Goal: Information Seeking & Learning: Learn about a topic

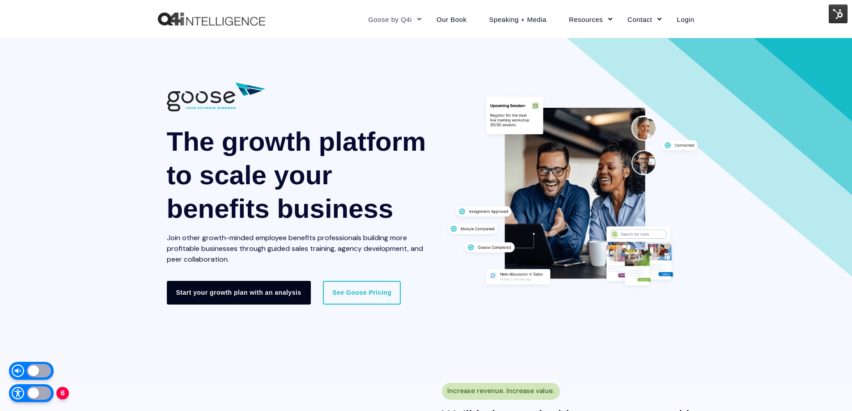
click at [291, 294] on link "Start your growth plan with an analysis" at bounding box center [239, 292] width 144 height 23
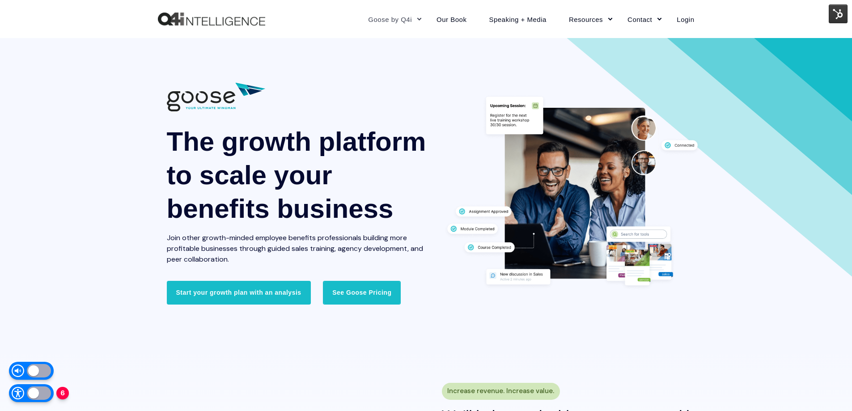
click at [363, 293] on link "See Goose Pricing" at bounding box center [362, 292] width 78 height 23
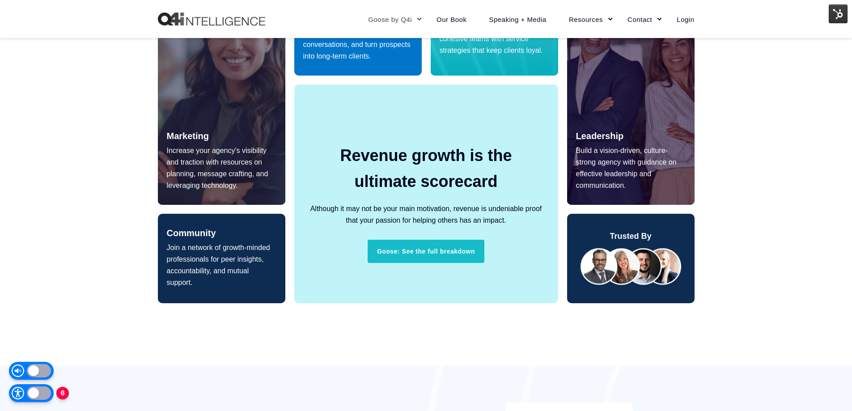
scroll to position [626, 0]
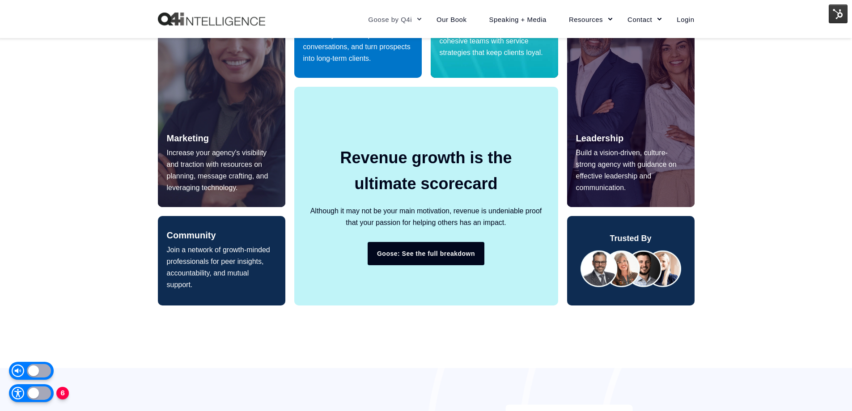
click at [407, 255] on link "Goose: See the full breakdown" at bounding box center [425, 253] width 117 height 23
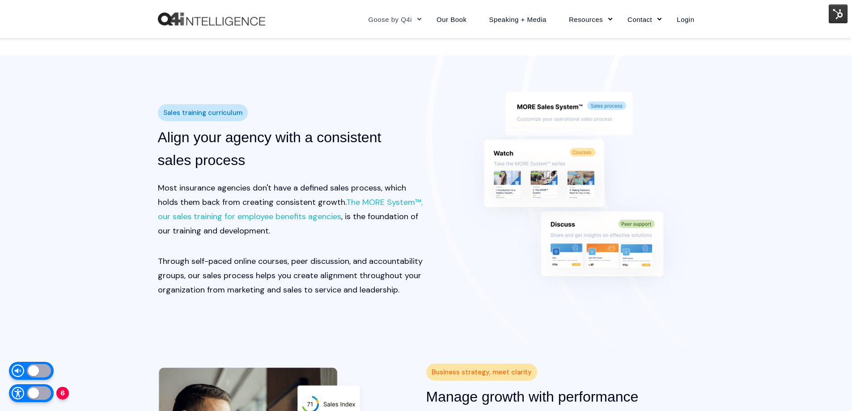
scroll to position [939, 0]
click at [398, 206] on link "The MORE System™, our sales training for employee benefits agencies" at bounding box center [290, 208] width 265 height 25
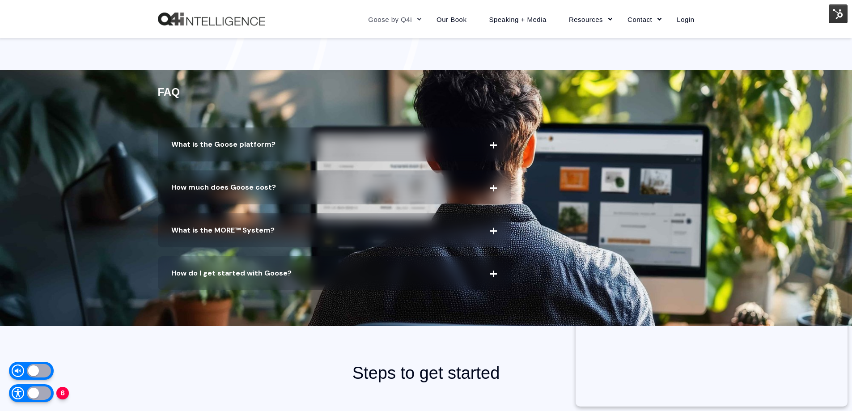
scroll to position [1788, 0]
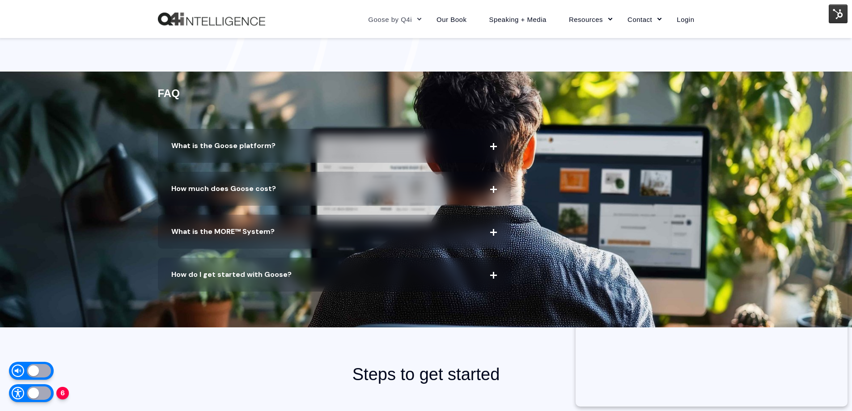
click at [497, 149] on span "What is the Goose platform?" at bounding box center [334, 146] width 353 height 34
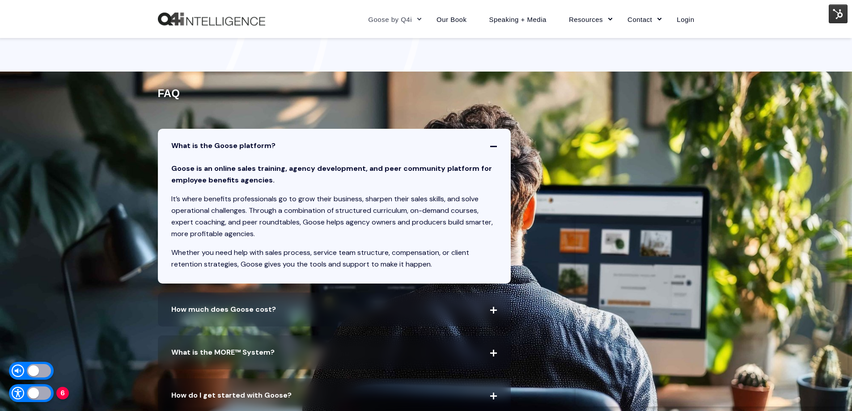
click at [493, 309] on icon at bounding box center [493, 309] width 0 height 0
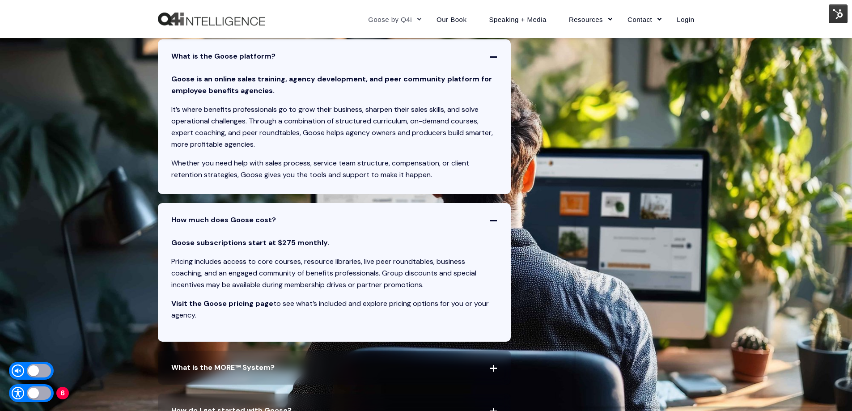
scroll to position [1922, 0]
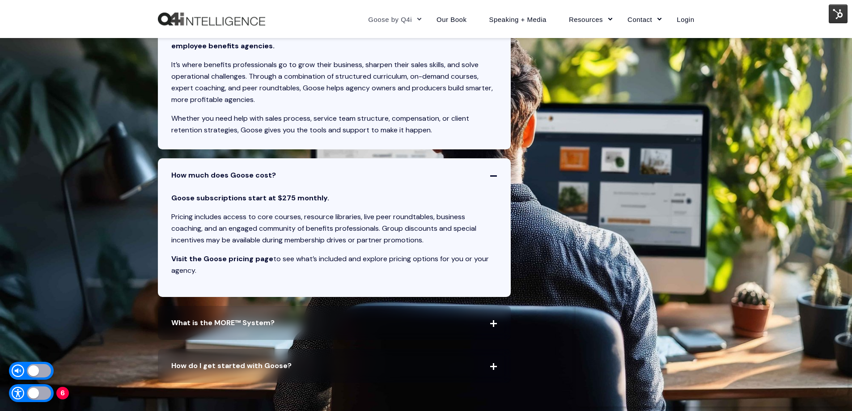
click at [257, 258] on link "Visit the Goose pricing page" at bounding box center [222, 258] width 102 height 9
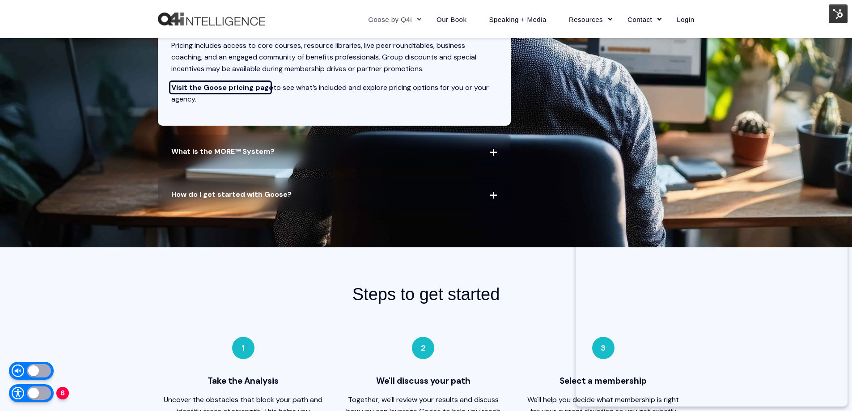
scroll to position [2101, 0]
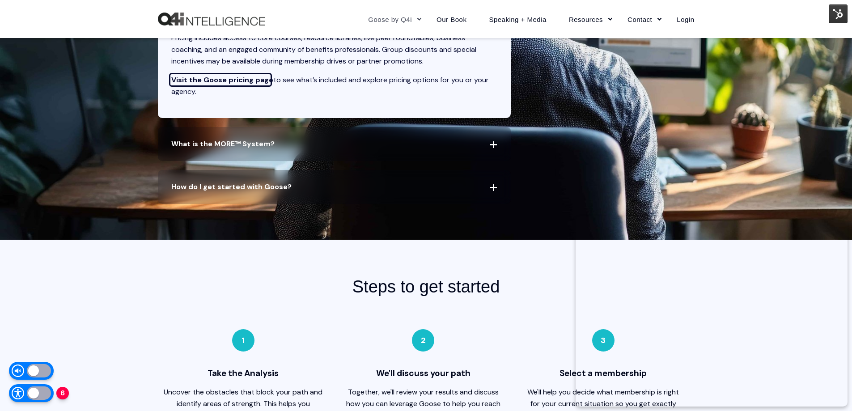
click at [337, 148] on span "What is the MORE™ System?" at bounding box center [334, 144] width 353 height 34
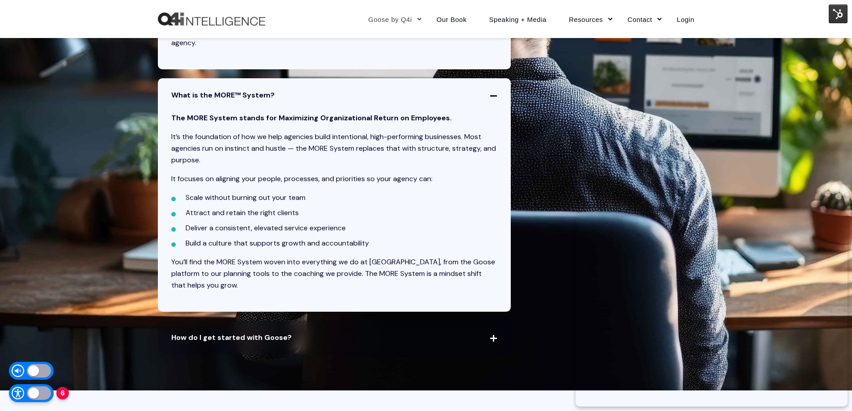
scroll to position [2280, 0]
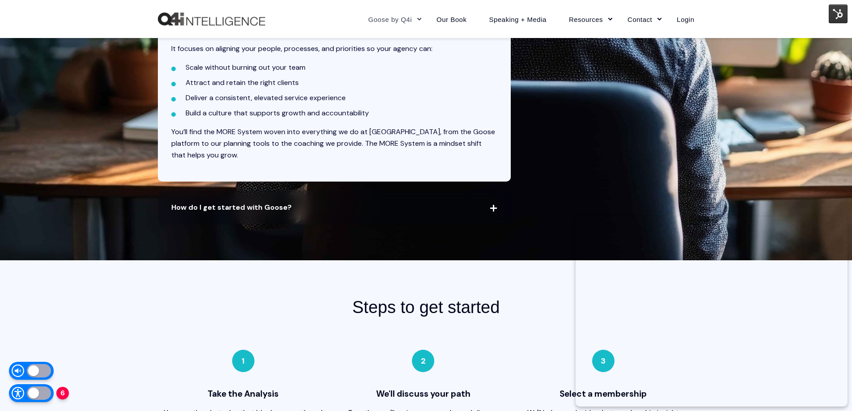
click at [493, 207] on icon at bounding box center [493, 207] width 0 height 0
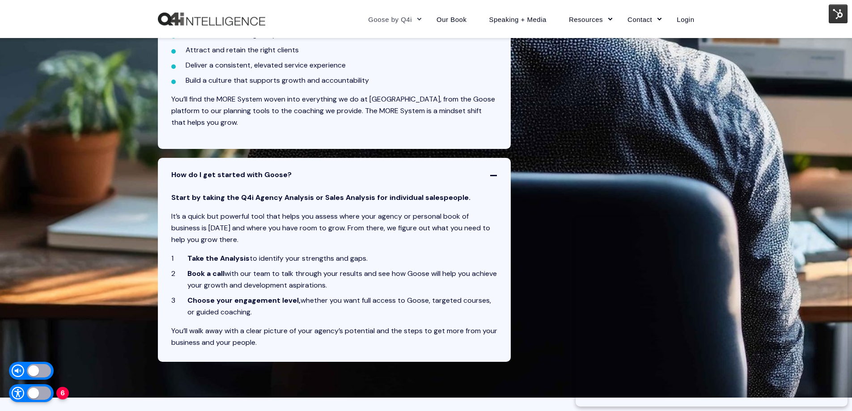
scroll to position [2414, 0]
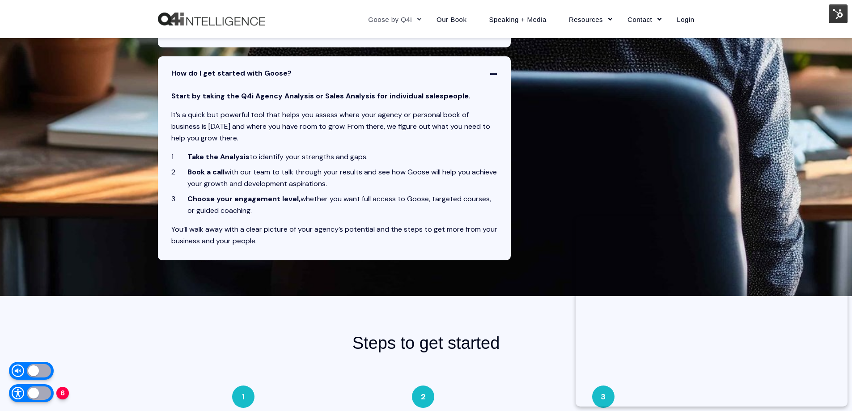
click at [281, 94] on strong "Start by taking the Q4i Agency Analysis or Sales Analysis for individual salesp…" at bounding box center [320, 95] width 299 height 9
click at [239, 97] on strong "Start by taking the Q4i Agency Analysis or Sales Analysis for individual salesp…" at bounding box center [320, 95] width 299 height 9
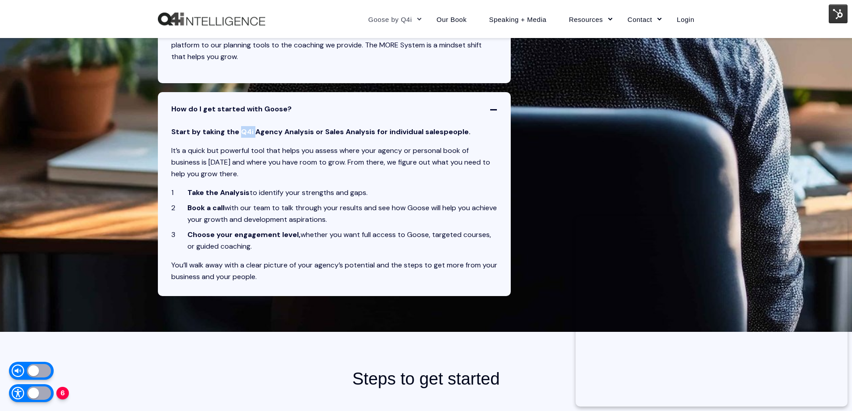
scroll to position [2369, 0]
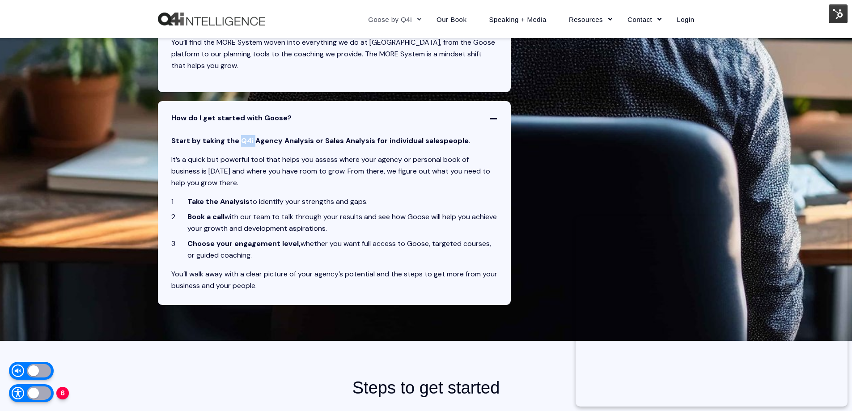
click at [236, 203] on strong "Take the Analysis" at bounding box center [218, 201] width 62 height 9
click at [248, 277] on p "You’ll walk away with a clear picture of your agency’s potential and the steps …" at bounding box center [334, 279] width 326 height 23
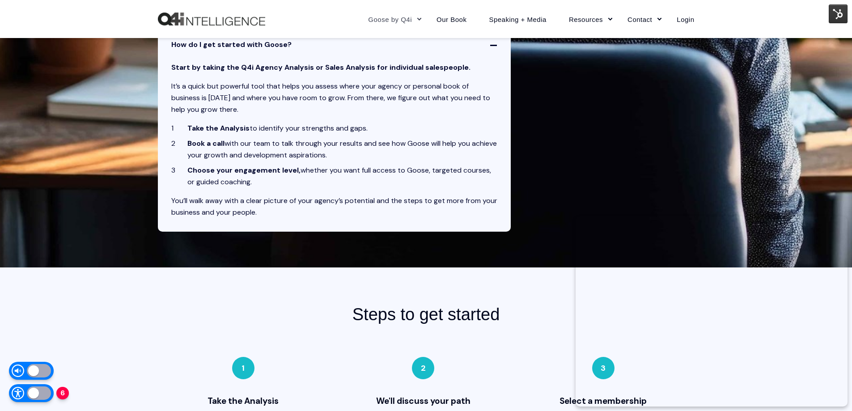
scroll to position [2682, 0]
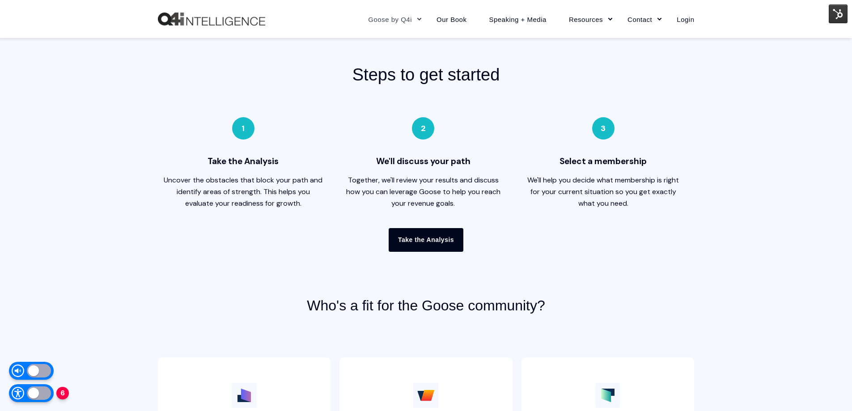
click at [441, 239] on link "Take the Analysis" at bounding box center [425, 239] width 75 height 23
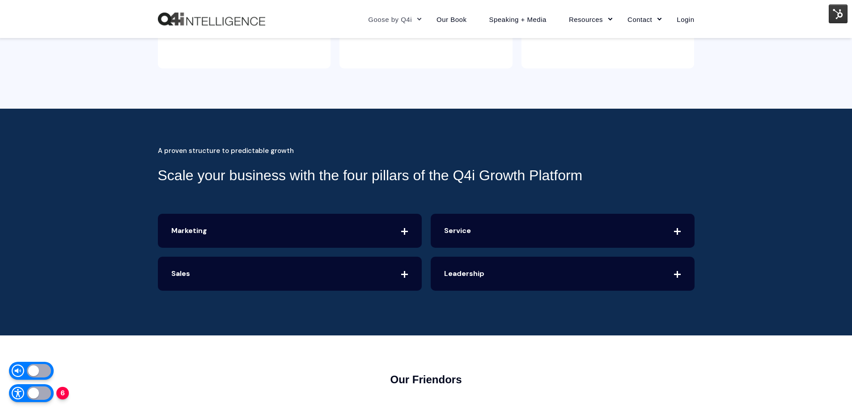
scroll to position [3219, 0]
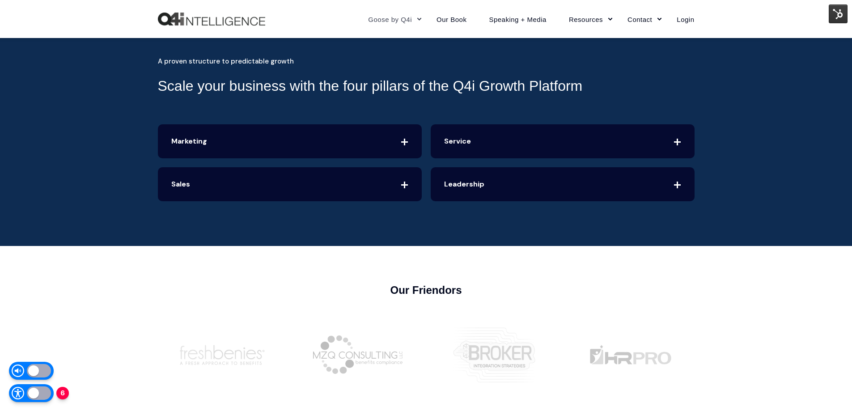
click at [404, 141] on icon at bounding box center [404, 141] width 0 height 0
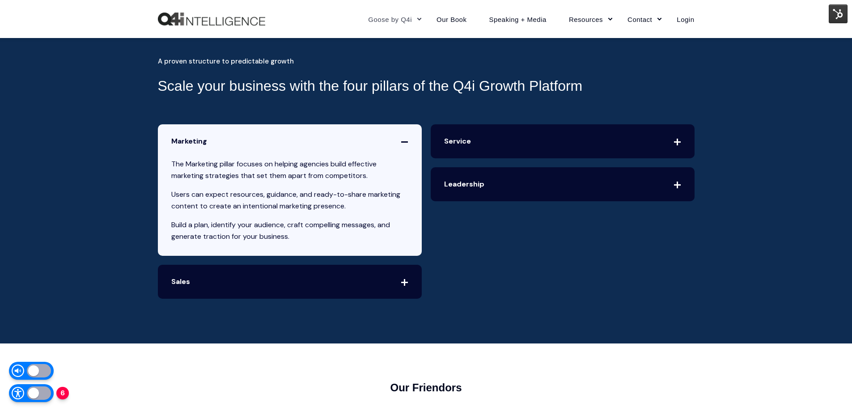
click at [405, 279] on span "Sales" at bounding box center [290, 282] width 264 height 34
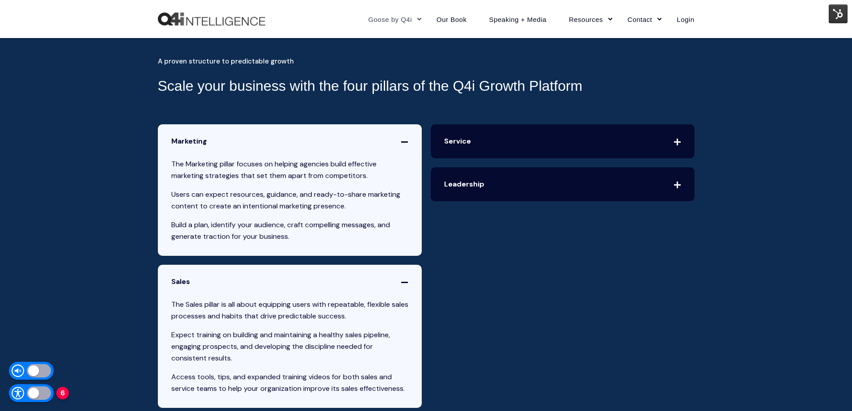
click at [666, 138] on span "Service" at bounding box center [562, 141] width 264 height 34
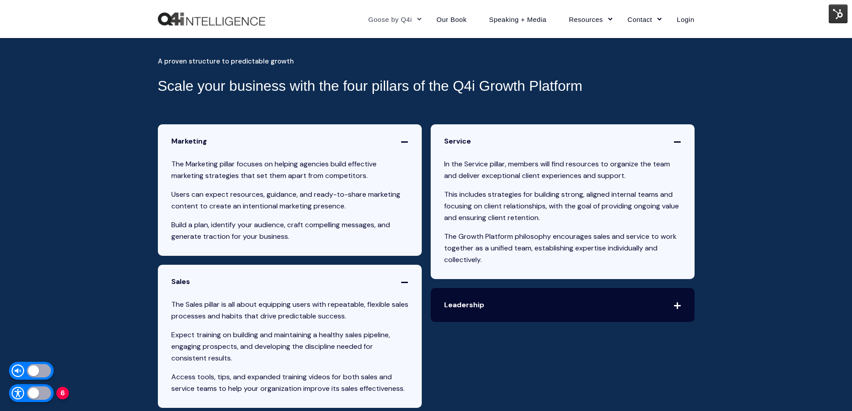
click at [675, 303] on span "Leadership" at bounding box center [562, 305] width 264 height 34
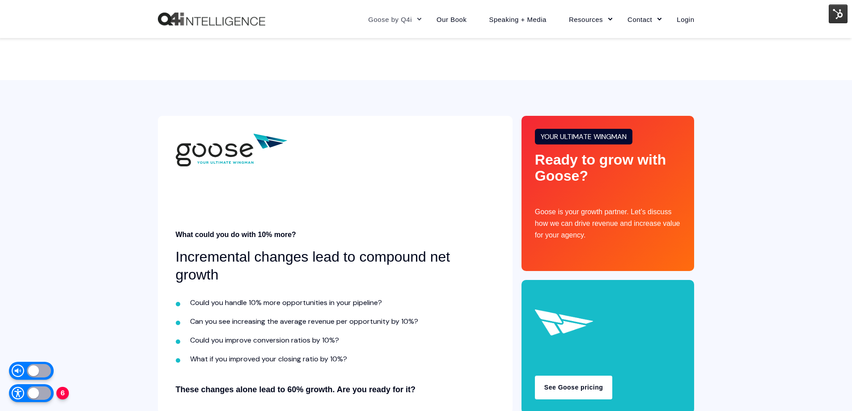
scroll to position [3889, 0]
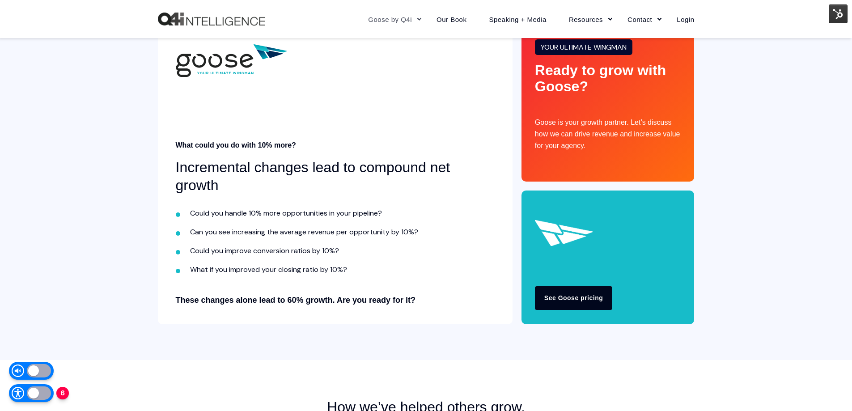
click at [599, 289] on link "See Goose pricing" at bounding box center [573, 297] width 77 height 23
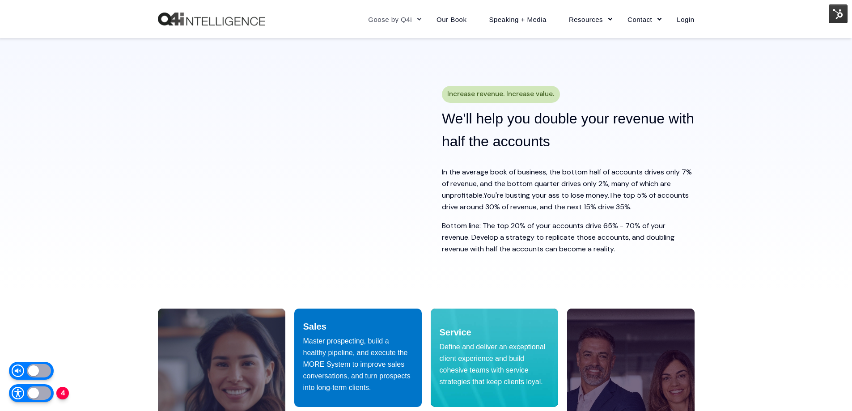
scroll to position [0, 0]
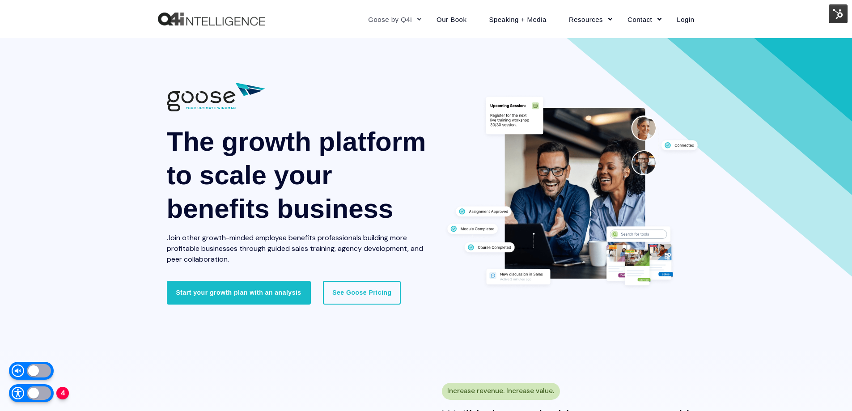
click at [839, 9] on img at bounding box center [837, 13] width 19 height 19
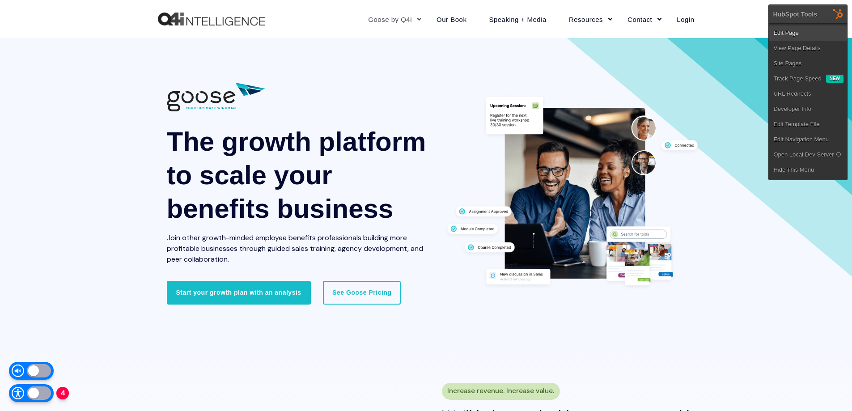
click at [802, 28] on link "Edit Page" at bounding box center [807, 32] width 78 height 15
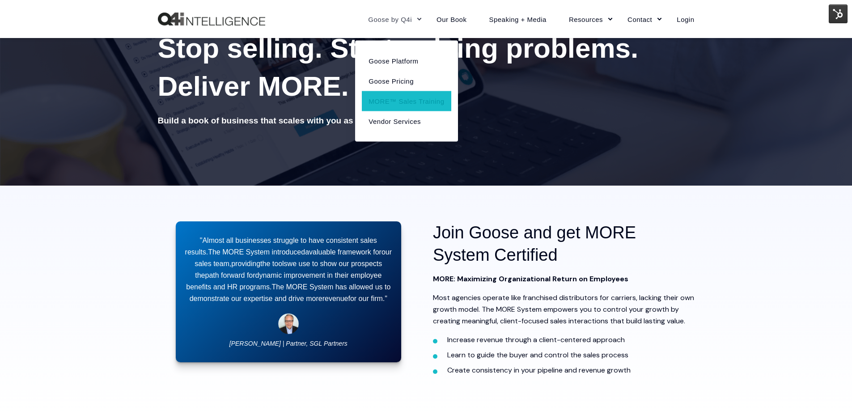
scroll to position [93, 0]
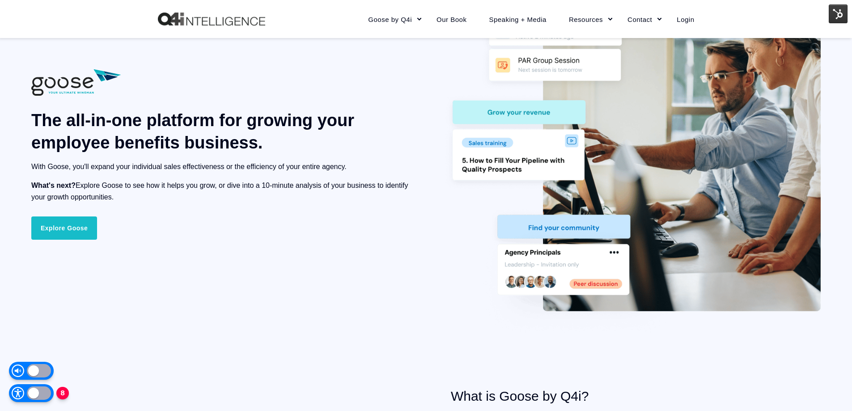
scroll to position [477, 0]
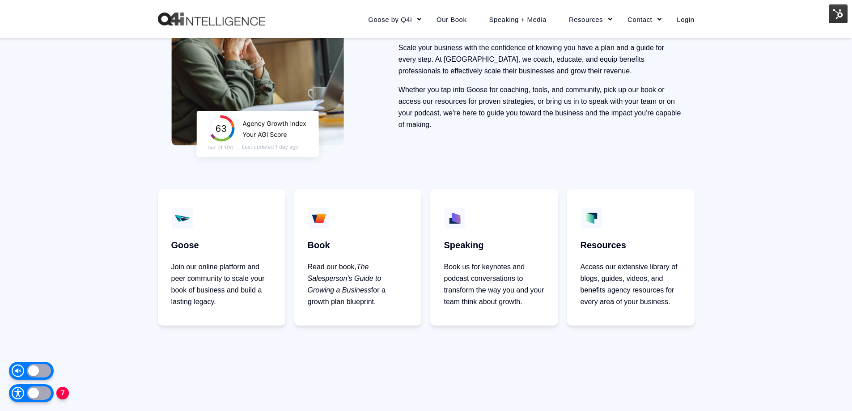
click at [840, 5] on img at bounding box center [837, 13] width 19 height 19
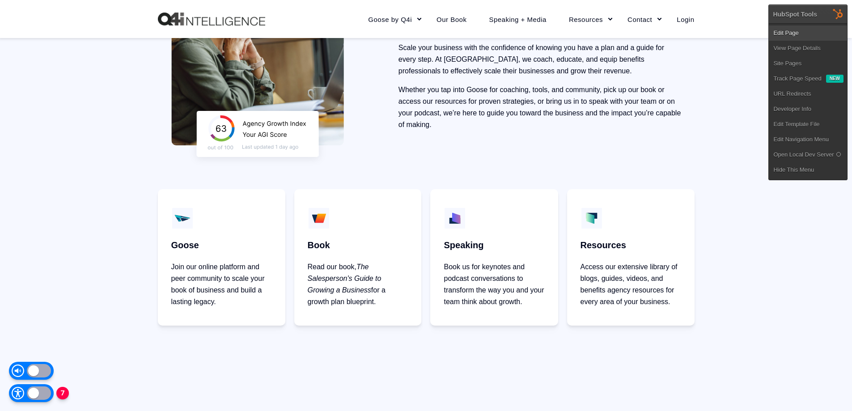
click at [808, 30] on link "Edit Page" at bounding box center [807, 32] width 78 height 15
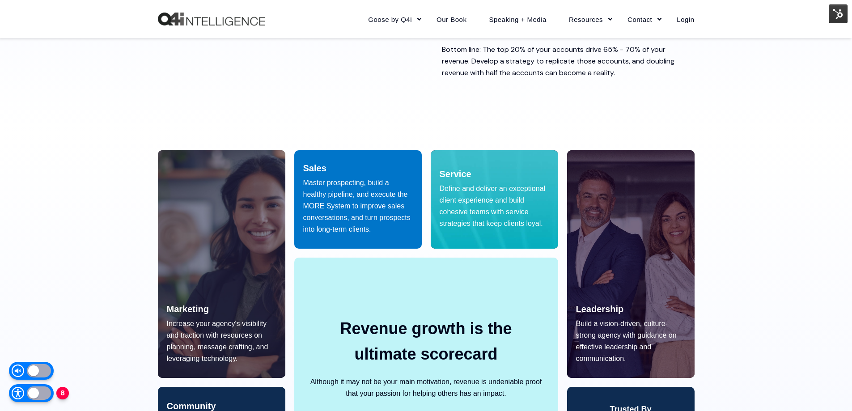
scroll to position [179, 0]
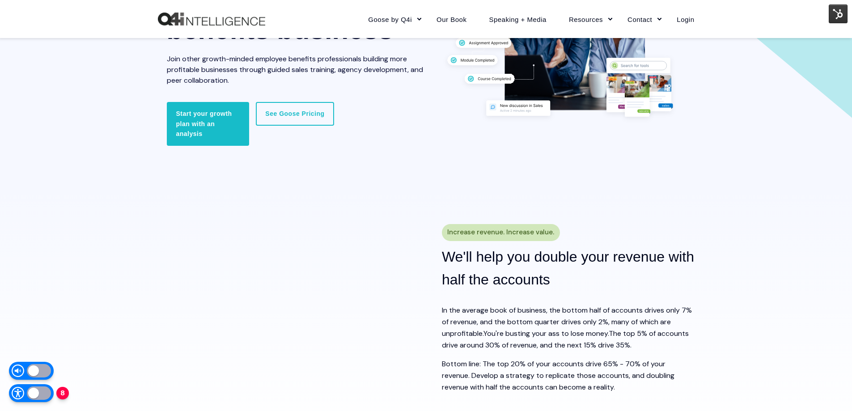
click at [835, 13] on img at bounding box center [837, 13] width 19 height 19
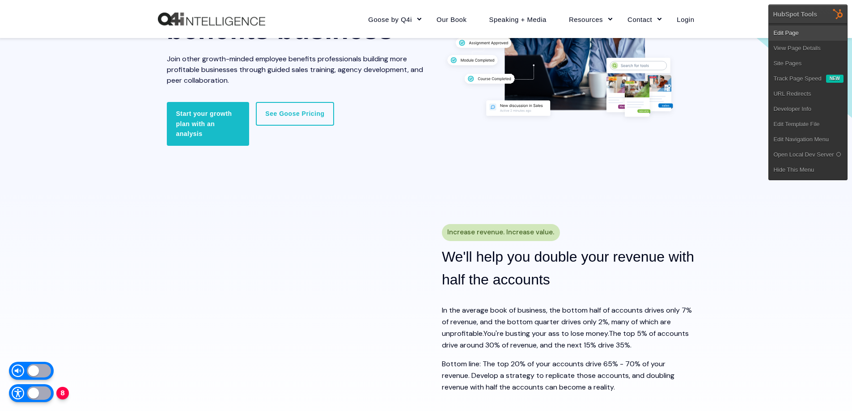
click at [813, 30] on link "Edit Page" at bounding box center [807, 32] width 78 height 15
